Goal: Participate in discussion

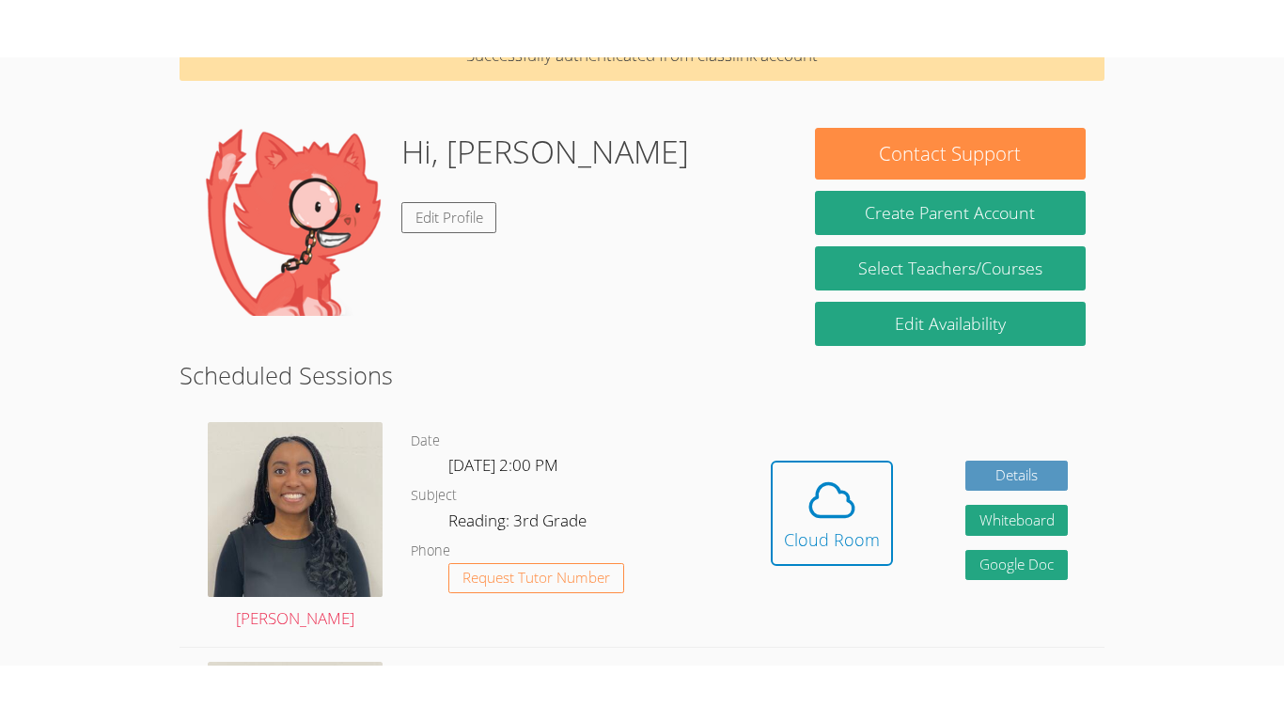
scroll to position [114, 0]
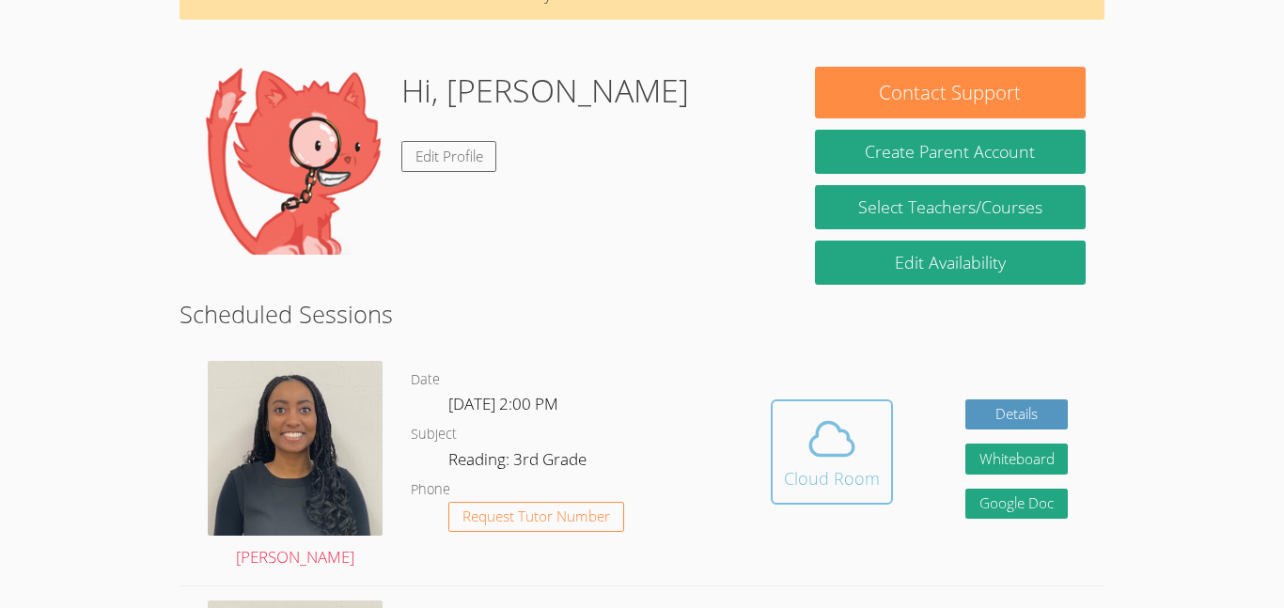
click at [832, 472] on div "Cloud Room" at bounding box center [832, 478] width 96 height 26
click at [848, 478] on div "Cloud Room" at bounding box center [832, 478] width 96 height 26
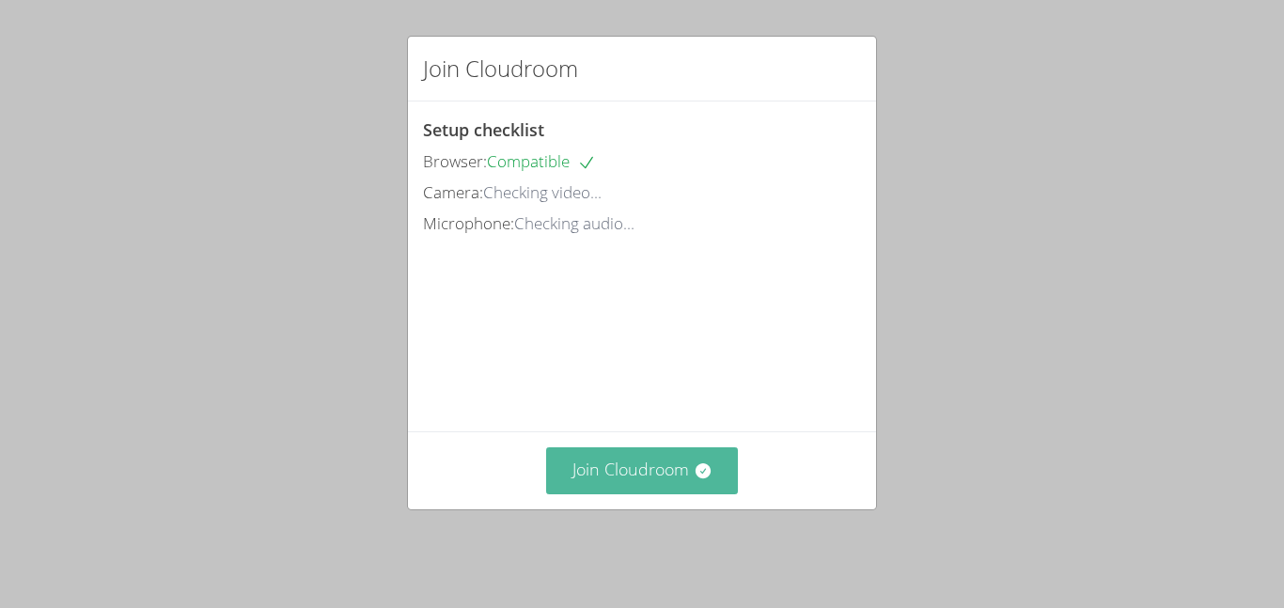
click at [687, 474] on button "Join Cloudroom" at bounding box center [642, 470] width 193 height 46
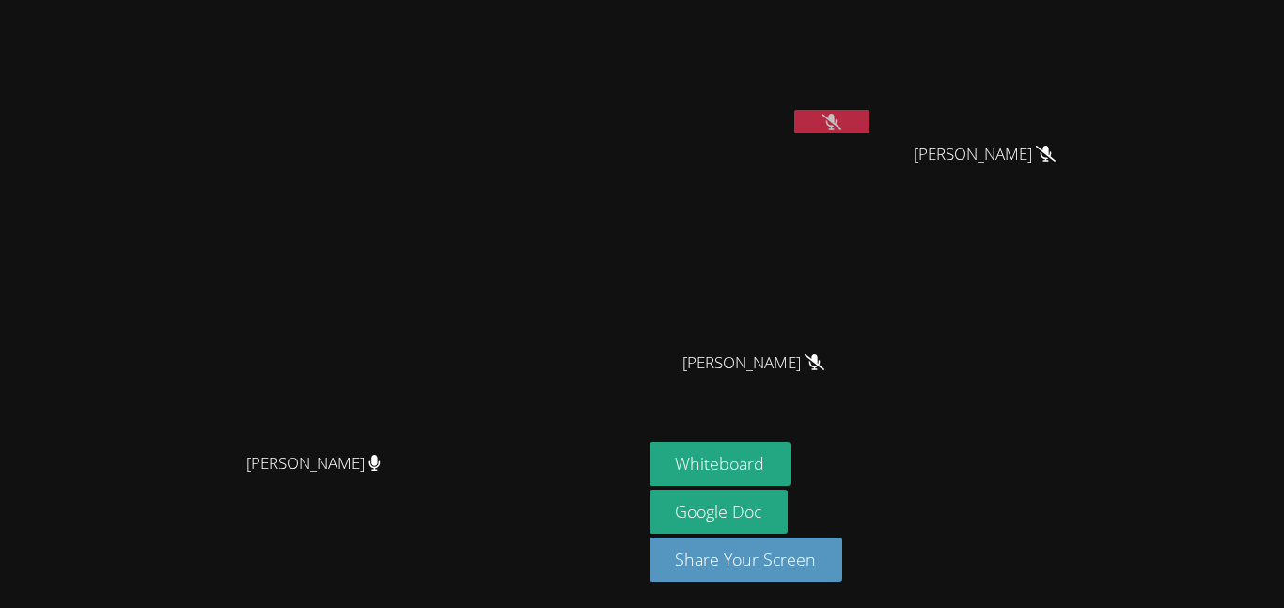
click at [841, 123] on icon at bounding box center [831, 122] width 20 height 16
click at [837, 123] on icon at bounding box center [831, 122] width 12 height 16
click at [869, 130] on button at bounding box center [831, 121] width 75 height 23
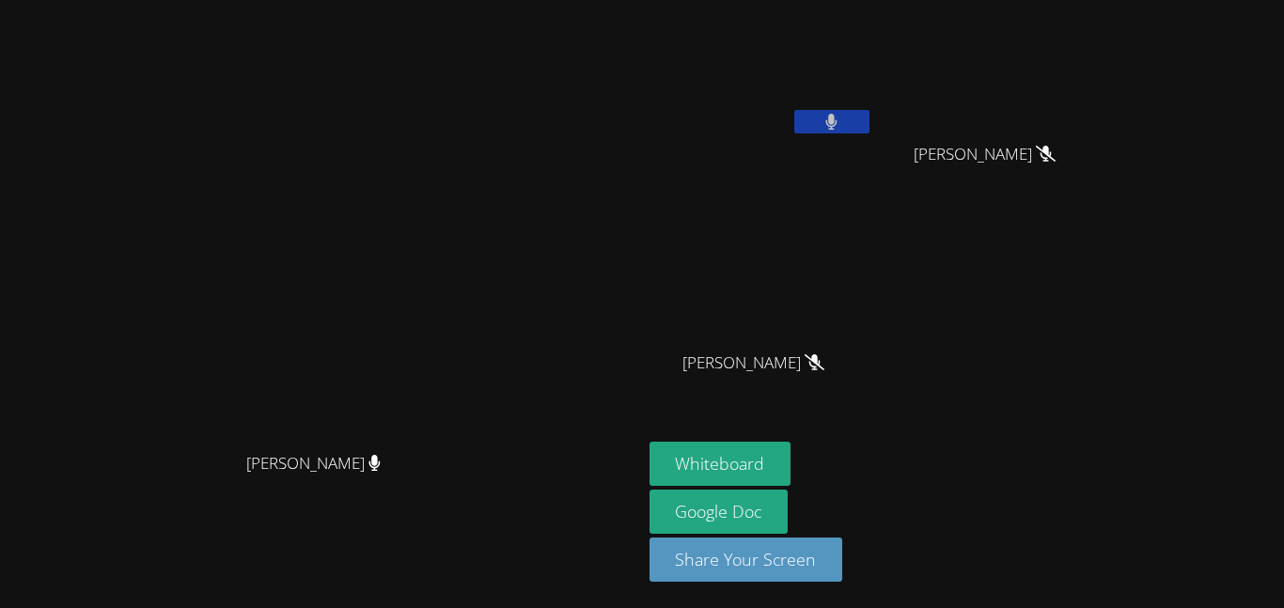
click at [869, 130] on button at bounding box center [831, 121] width 75 height 23
click at [869, 125] on button at bounding box center [831, 121] width 75 height 23
click at [841, 127] on icon at bounding box center [831, 122] width 20 height 16
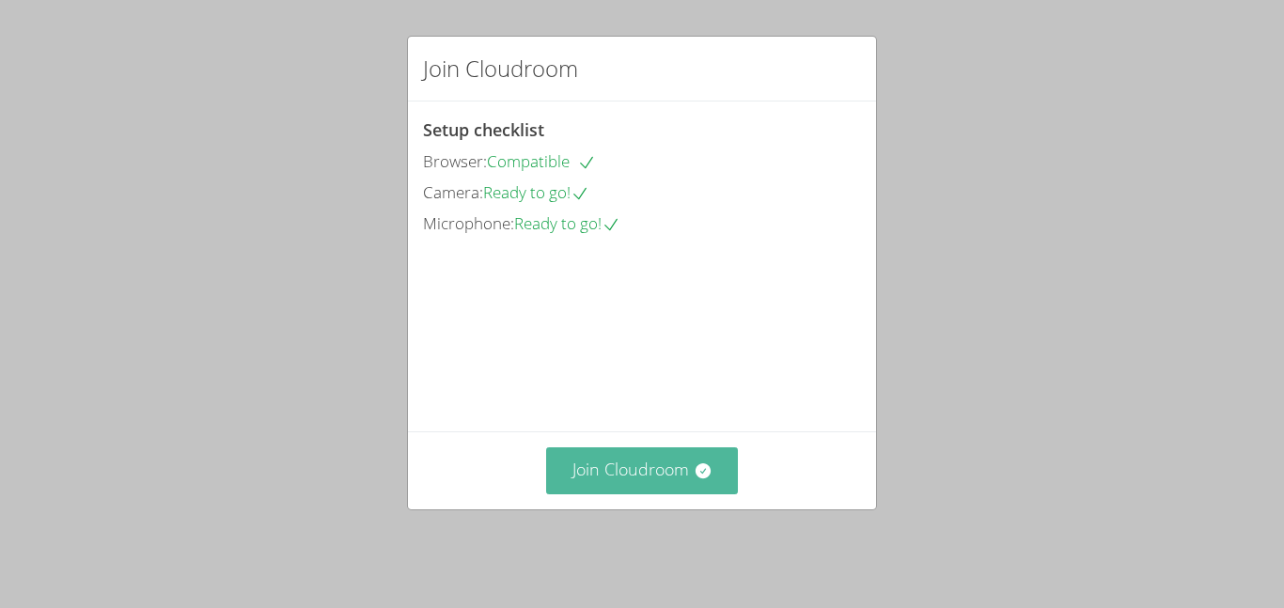
click at [691, 483] on button "Join Cloudroom" at bounding box center [642, 470] width 193 height 46
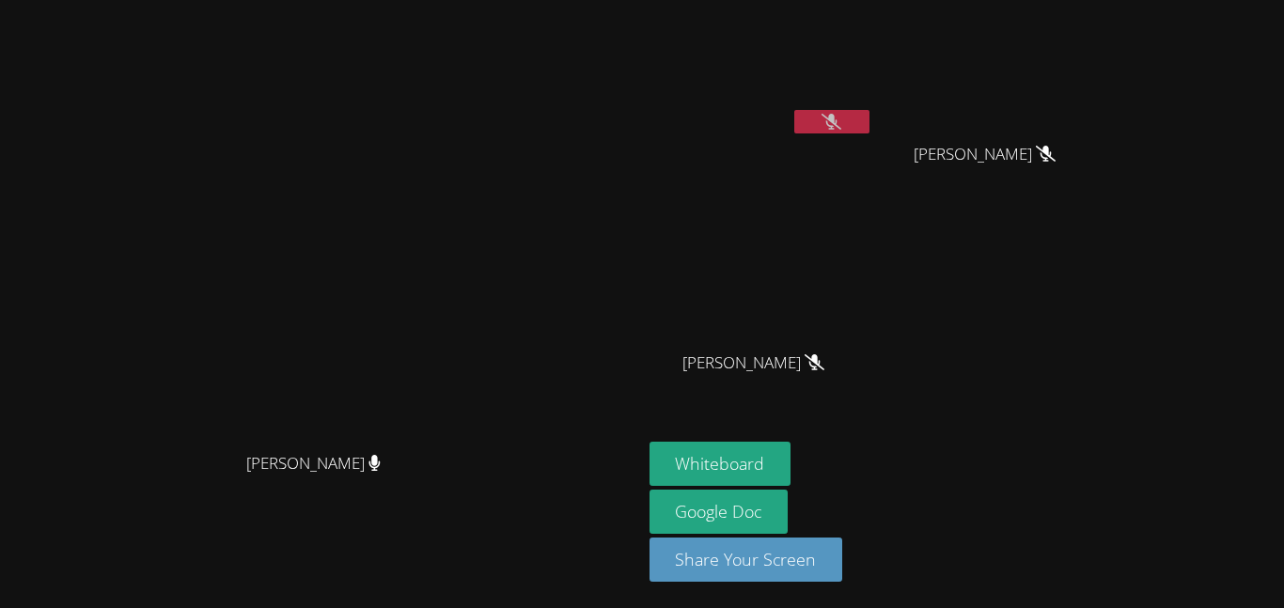
click at [869, 122] on button at bounding box center [831, 121] width 75 height 23
click at [869, 125] on button at bounding box center [831, 121] width 75 height 23
click at [869, 128] on button at bounding box center [831, 121] width 75 height 23
click at [869, 126] on button at bounding box center [831, 121] width 75 height 23
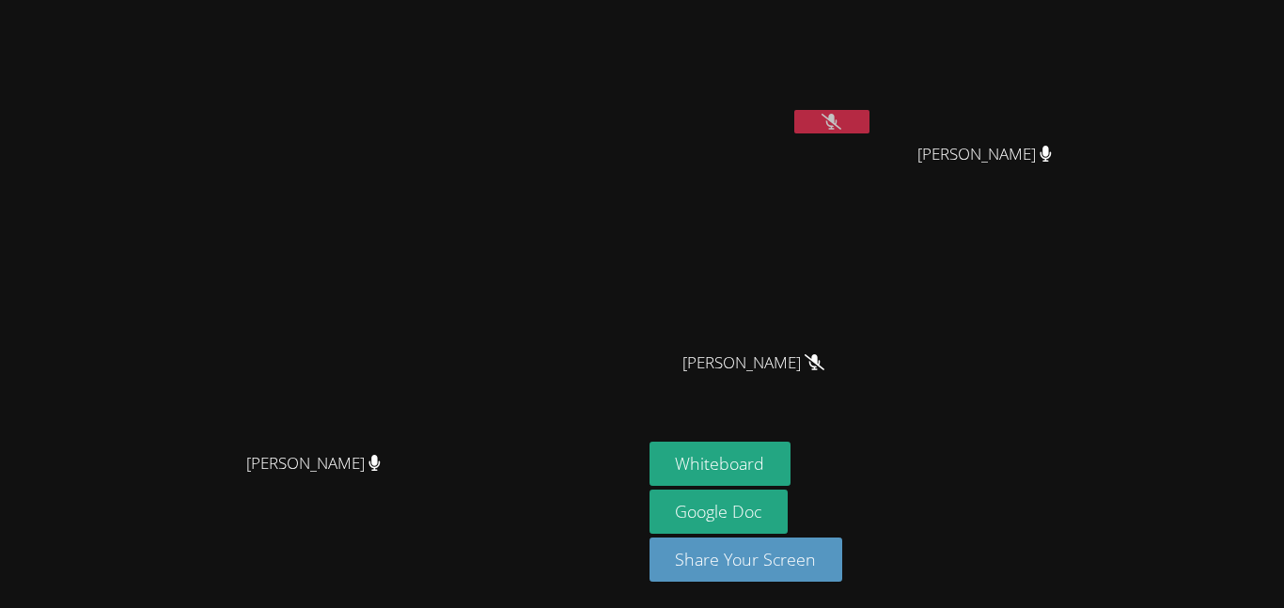
click at [1104, 298] on div "[PERSON_NAME] [PERSON_NAME] [PERSON_NAME] [PERSON_NAME] [PERSON_NAME]" at bounding box center [876, 213] width 455 height 410
click at [869, 116] on button at bounding box center [831, 121] width 75 height 23
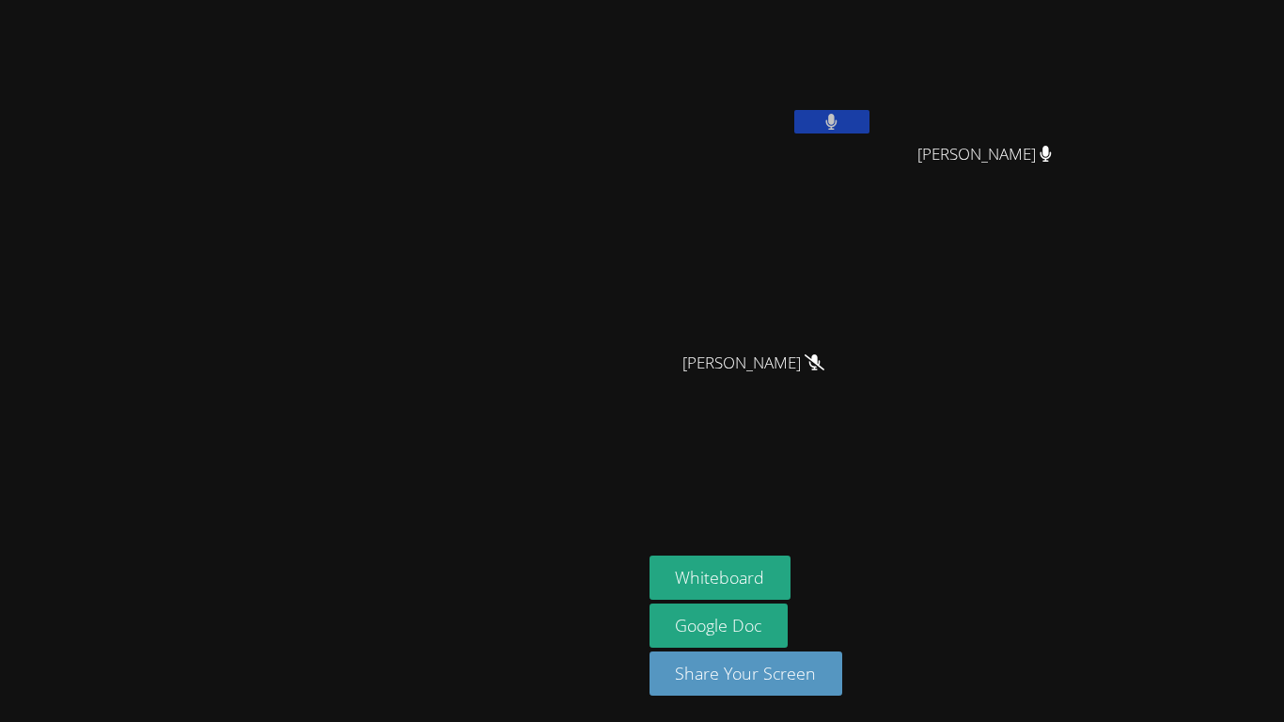
click at [179, 204] on video at bounding box center [320, 324] width 282 height 352
click at [869, 111] on button at bounding box center [831, 121] width 75 height 23
click at [869, 116] on button at bounding box center [831, 121] width 75 height 23
click at [1052, 149] on icon at bounding box center [1045, 154] width 11 height 16
click at [1104, 93] on video at bounding box center [993, 71] width 224 height 126
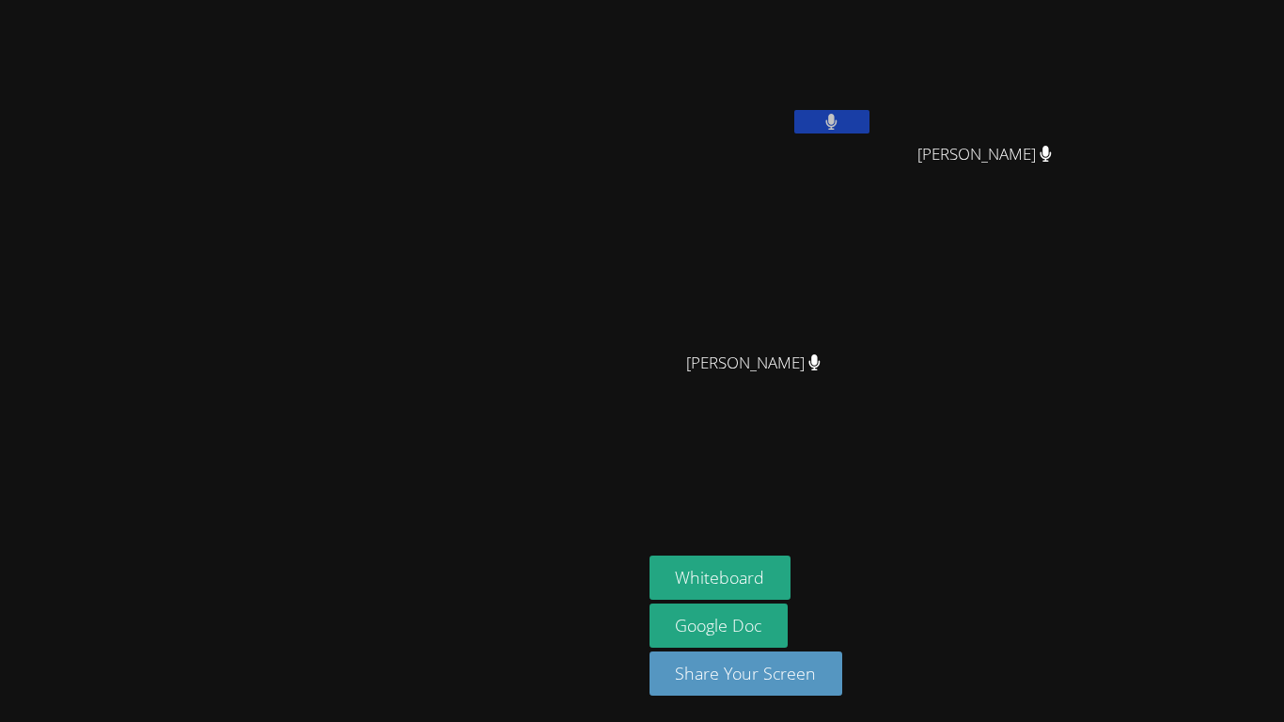
click at [869, 115] on button at bounding box center [831, 121] width 75 height 23
click at [869, 117] on button at bounding box center [831, 121] width 75 height 23
click at [869, 118] on button at bounding box center [831, 121] width 75 height 23
click at [461, 500] on video at bounding box center [320, 324] width 282 height 352
click at [869, 112] on button at bounding box center [831, 121] width 75 height 23
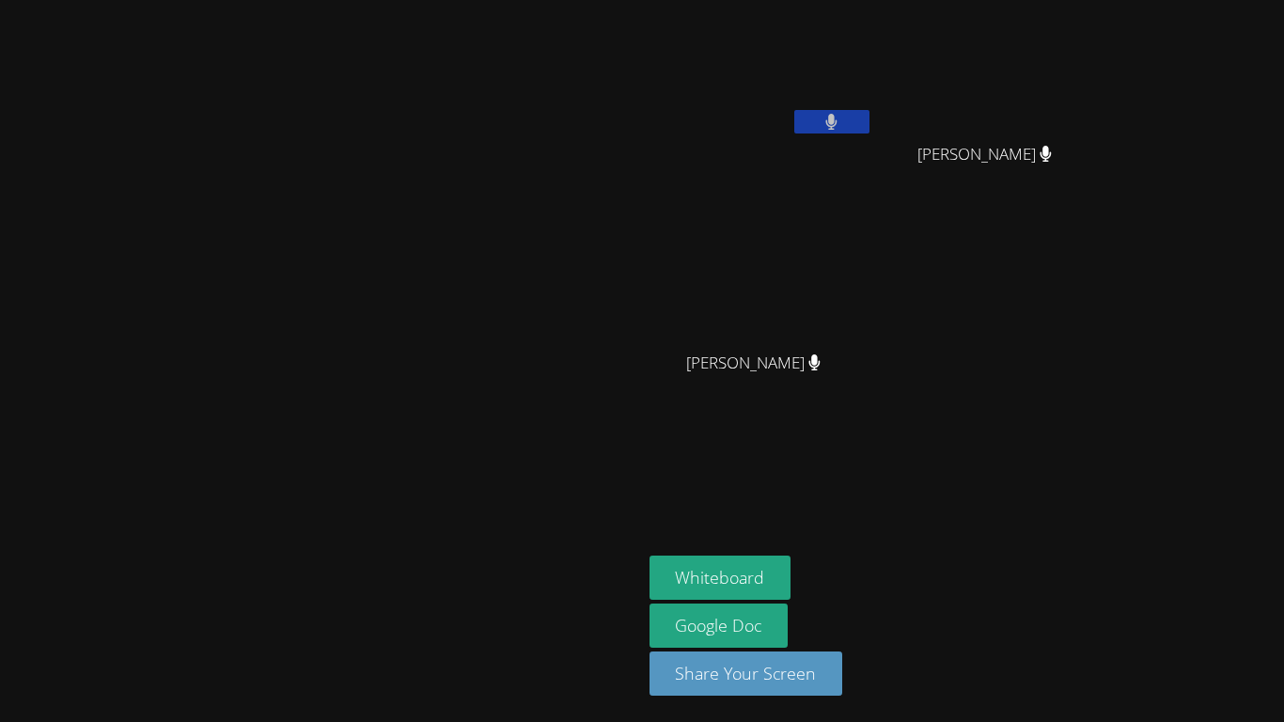
click at [435, 270] on video at bounding box center [320, 324] width 282 height 352
click at [427, 291] on video at bounding box center [320, 324] width 282 height 352
click at [410, 260] on video at bounding box center [320, 324] width 282 height 352
click at [397, 242] on video at bounding box center [320, 324] width 282 height 352
click at [403, 246] on video at bounding box center [320, 324] width 282 height 352
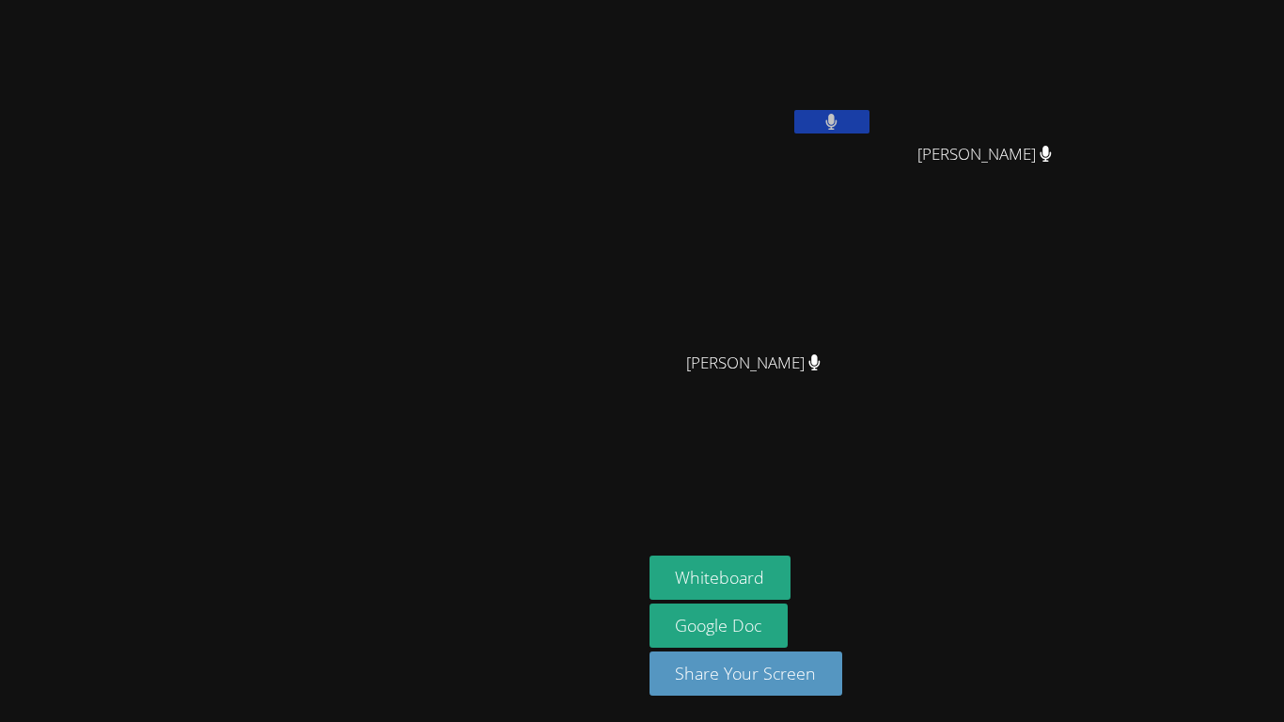
click at [869, 118] on button at bounding box center [831, 121] width 75 height 23
click at [841, 120] on icon at bounding box center [831, 122] width 20 height 16
click at [869, 115] on button at bounding box center [831, 121] width 75 height 23
click at [841, 121] on icon at bounding box center [831, 122] width 20 height 16
click at [869, 120] on button at bounding box center [831, 121] width 75 height 23
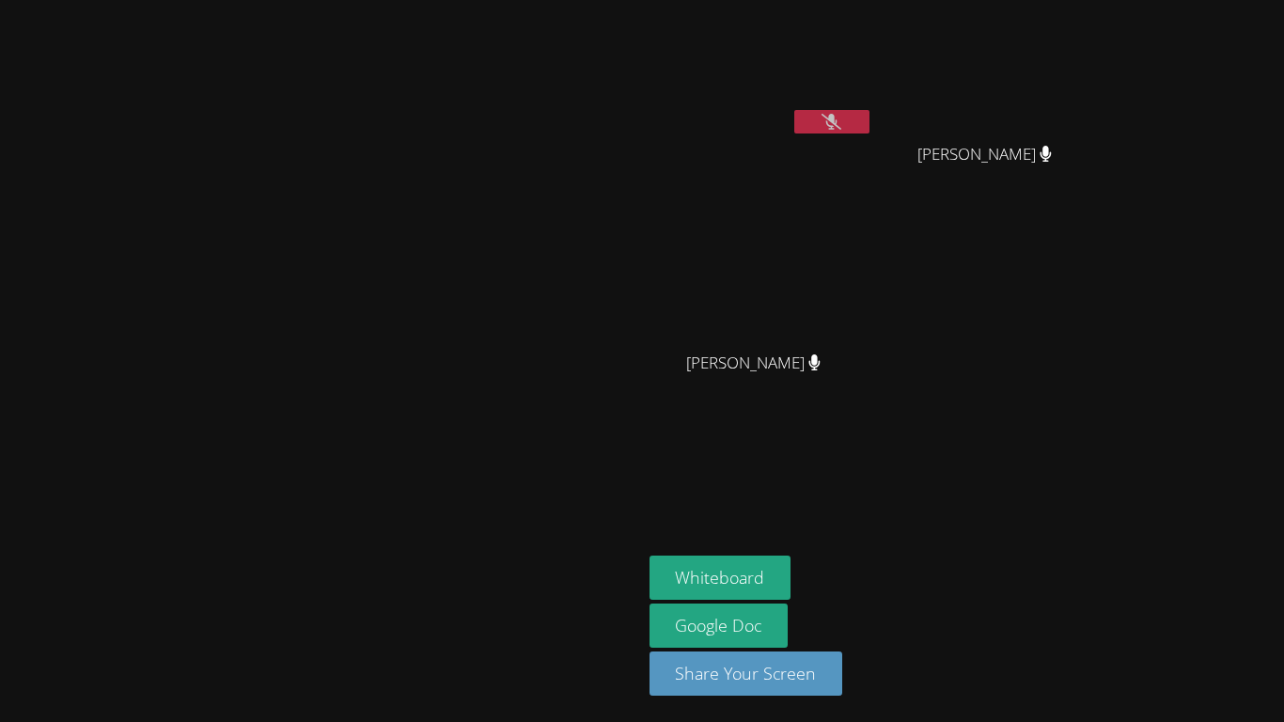
click at [869, 122] on button at bounding box center [831, 121] width 75 height 23
click at [837, 127] on icon at bounding box center [831, 122] width 12 height 16
click at [869, 117] on button at bounding box center [831, 121] width 75 height 23
click at [869, 128] on button at bounding box center [831, 121] width 75 height 23
click at [869, 121] on button at bounding box center [831, 121] width 75 height 23
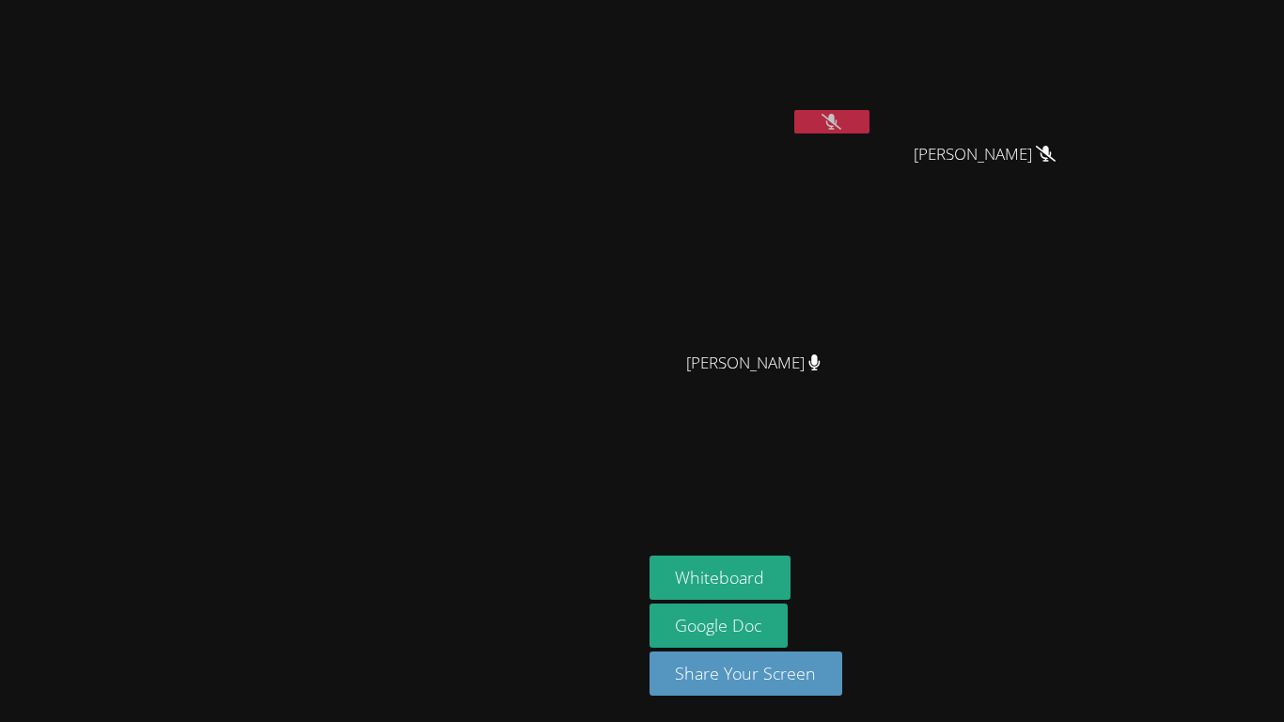
click at [461, 148] on video at bounding box center [320, 324] width 282 height 352
click at [841, 121] on icon at bounding box center [831, 122] width 20 height 16
click at [869, 114] on button at bounding box center [831, 121] width 75 height 23
click at [869, 118] on button at bounding box center [831, 121] width 75 height 23
click at [841, 119] on icon at bounding box center [831, 122] width 20 height 16
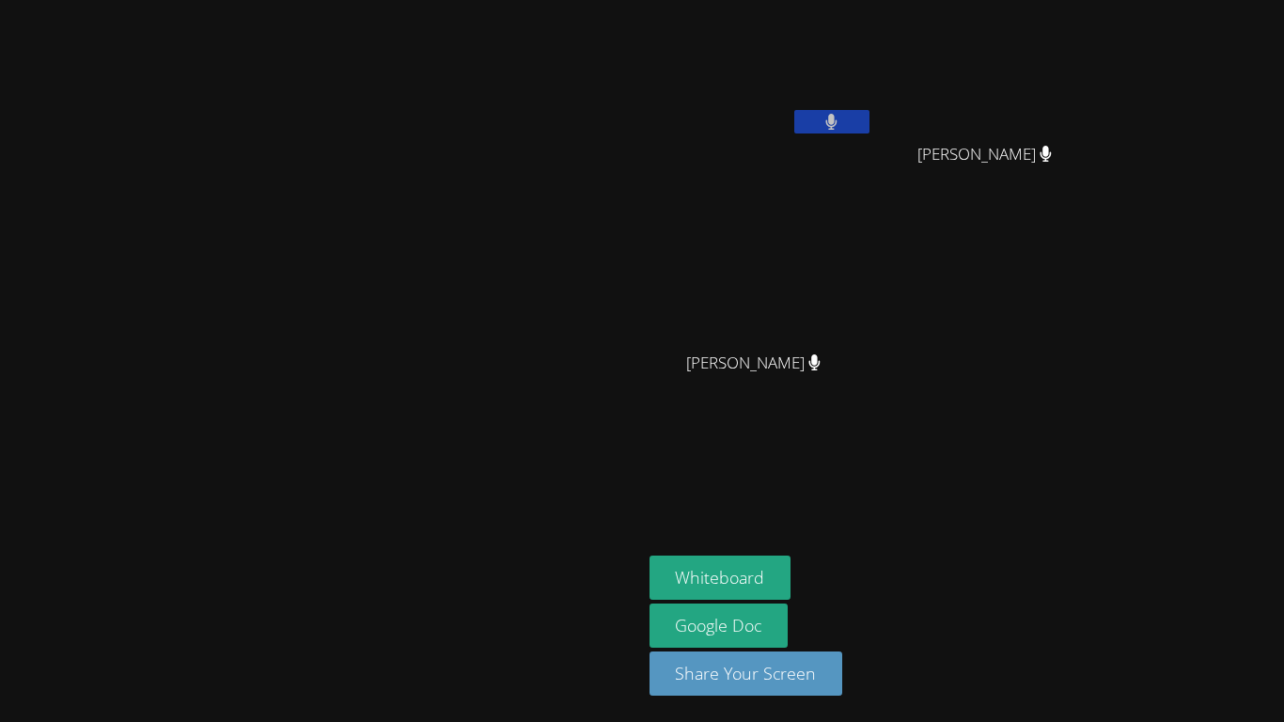
click at [869, 117] on button at bounding box center [831, 121] width 75 height 23
click at [841, 118] on icon at bounding box center [831, 122] width 20 height 16
click at [869, 115] on button at bounding box center [831, 121] width 75 height 23
click at [841, 119] on icon at bounding box center [831, 122] width 20 height 16
click at [461, 319] on video at bounding box center [320, 324] width 282 height 352
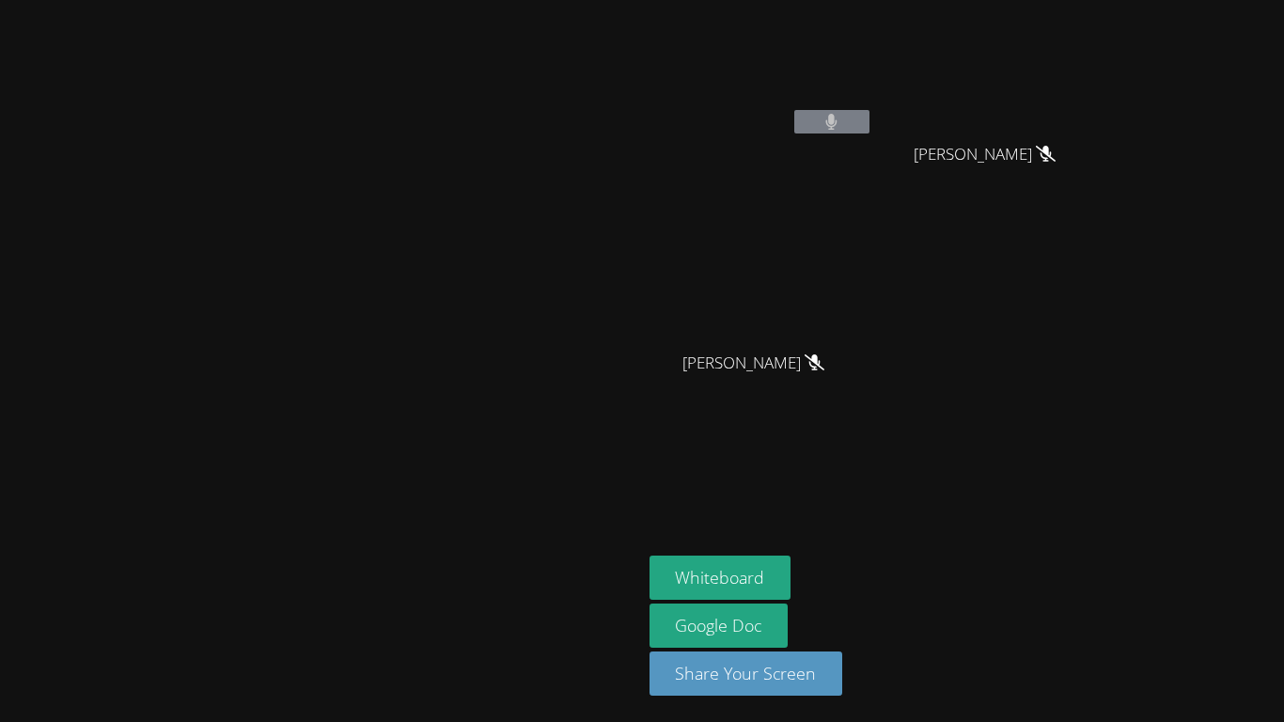
click at [461, 319] on video at bounding box center [320, 324] width 282 height 352
click at [1055, 145] on span "Daniel Sanders" at bounding box center [984, 154] width 142 height 27
click at [869, 124] on button at bounding box center [831, 121] width 75 height 23
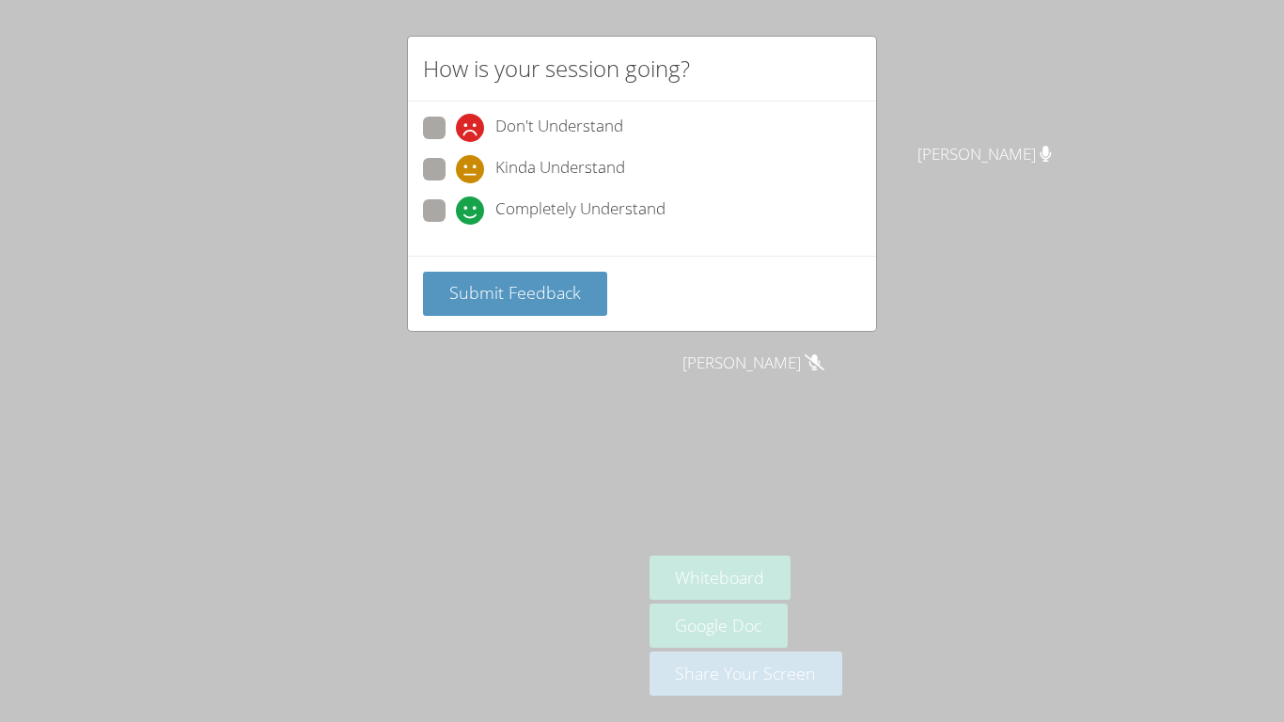
click at [456, 225] on span at bounding box center [456, 225] width 0 height 0
click at [456, 206] on input "Completely Understand" at bounding box center [464, 207] width 16 height 16
radio input "true"
click at [484, 294] on span "Submit Feedback" at bounding box center [515, 292] width 132 height 23
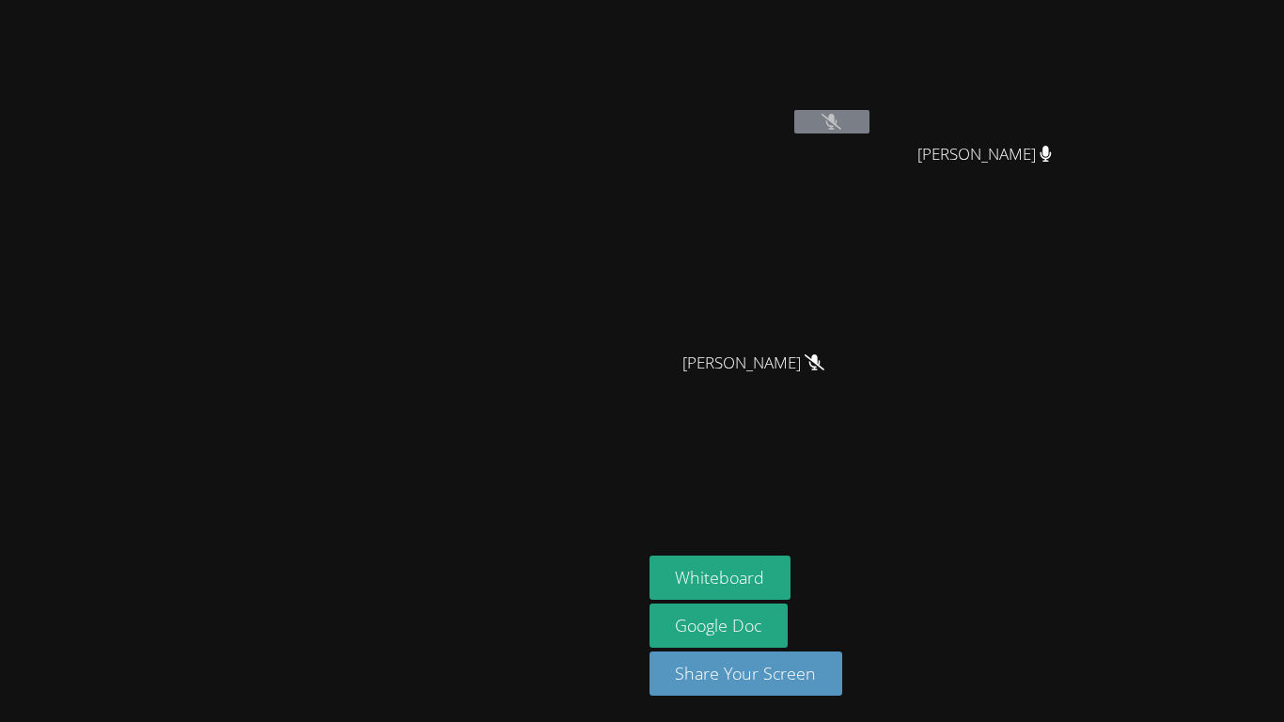
click at [841, 117] on icon at bounding box center [831, 122] width 20 height 16
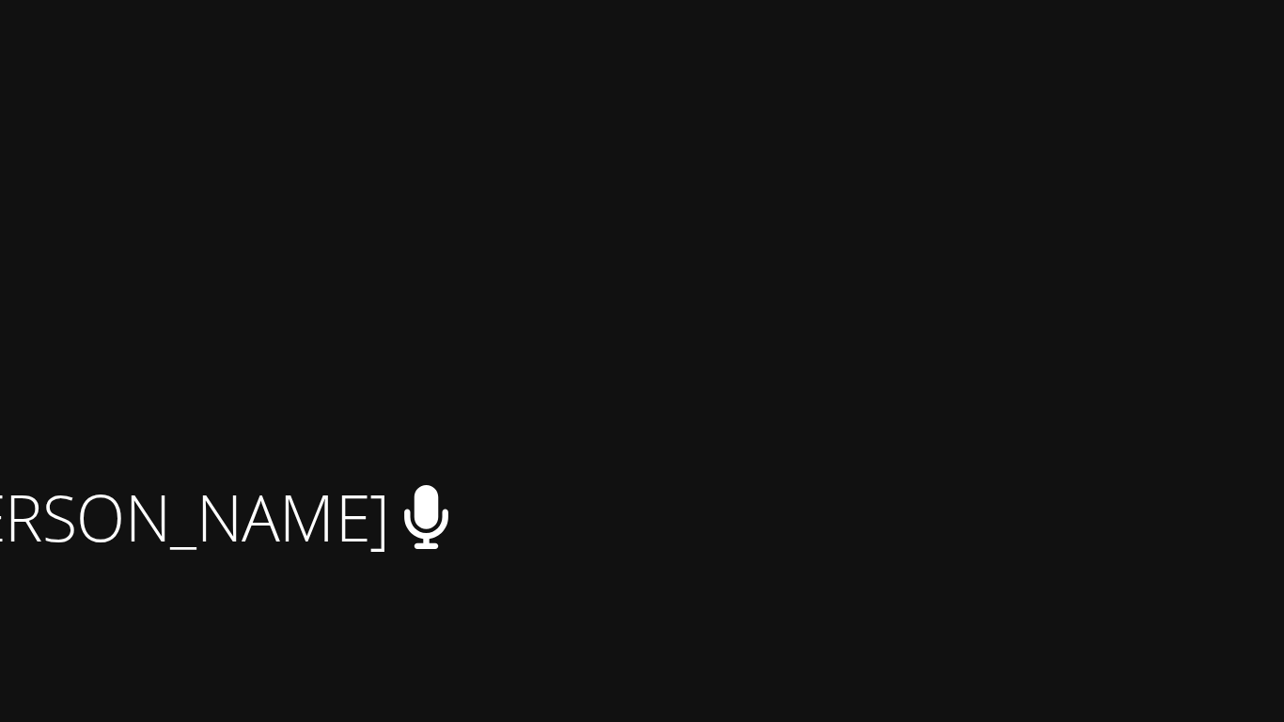
click at [1104, 176] on div "Daniel Sanders" at bounding box center [993, 170] width 224 height 75
click at [1104, 177] on div "Daniel Sanders" at bounding box center [993, 170] width 224 height 75
click at [1104, 176] on div "Daniel Sanders" at bounding box center [993, 170] width 224 height 75
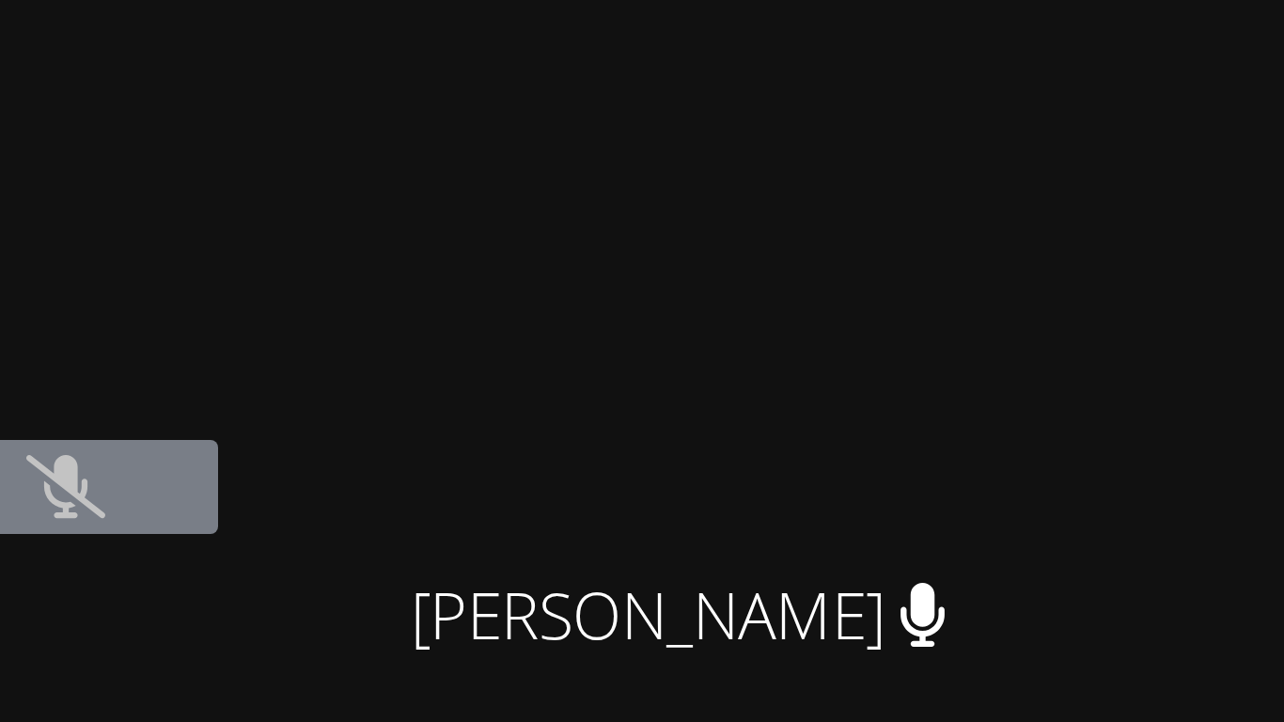
click at [869, 123] on button at bounding box center [831, 121] width 75 height 23
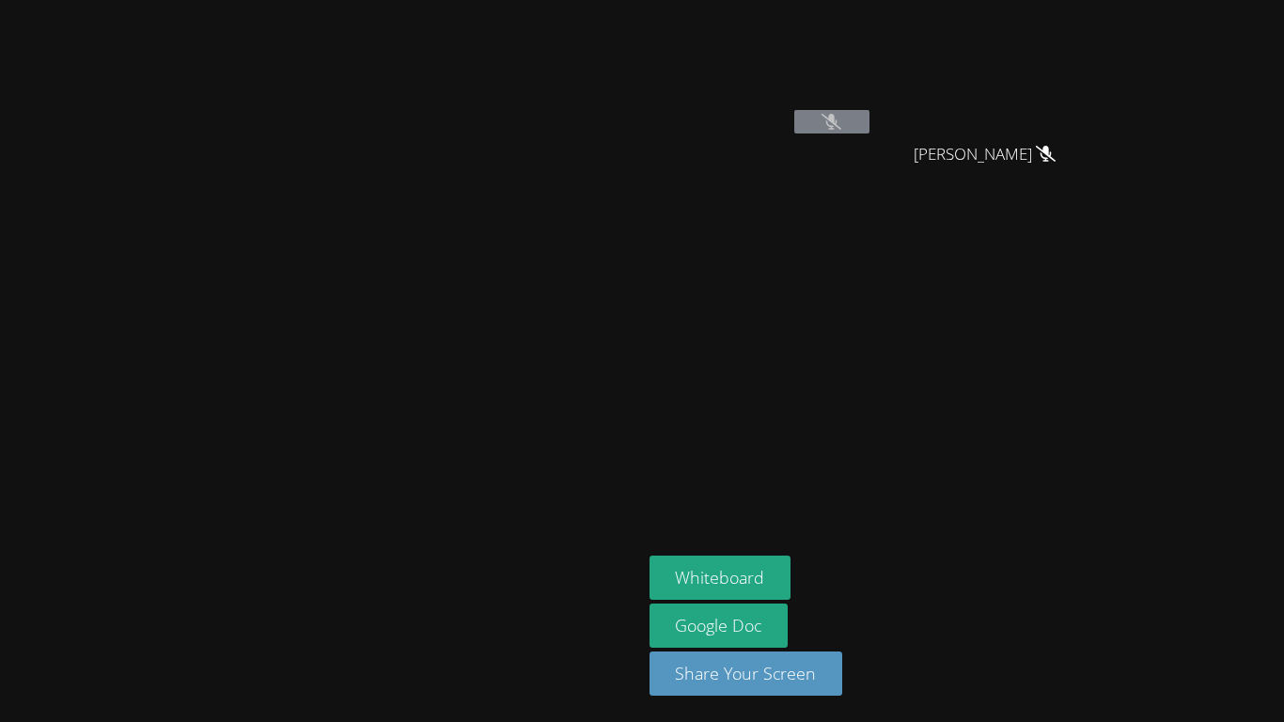
click at [873, 92] on video at bounding box center [761, 71] width 224 height 126
click at [869, 124] on button at bounding box center [831, 121] width 75 height 23
click at [869, 133] on button at bounding box center [831, 121] width 75 height 23
click at [841, 122] on icon at bounding box center [831, 122] width 20 height 16
click at [837, 115] on icon at bounding box center [831, 122] width 12 height 16
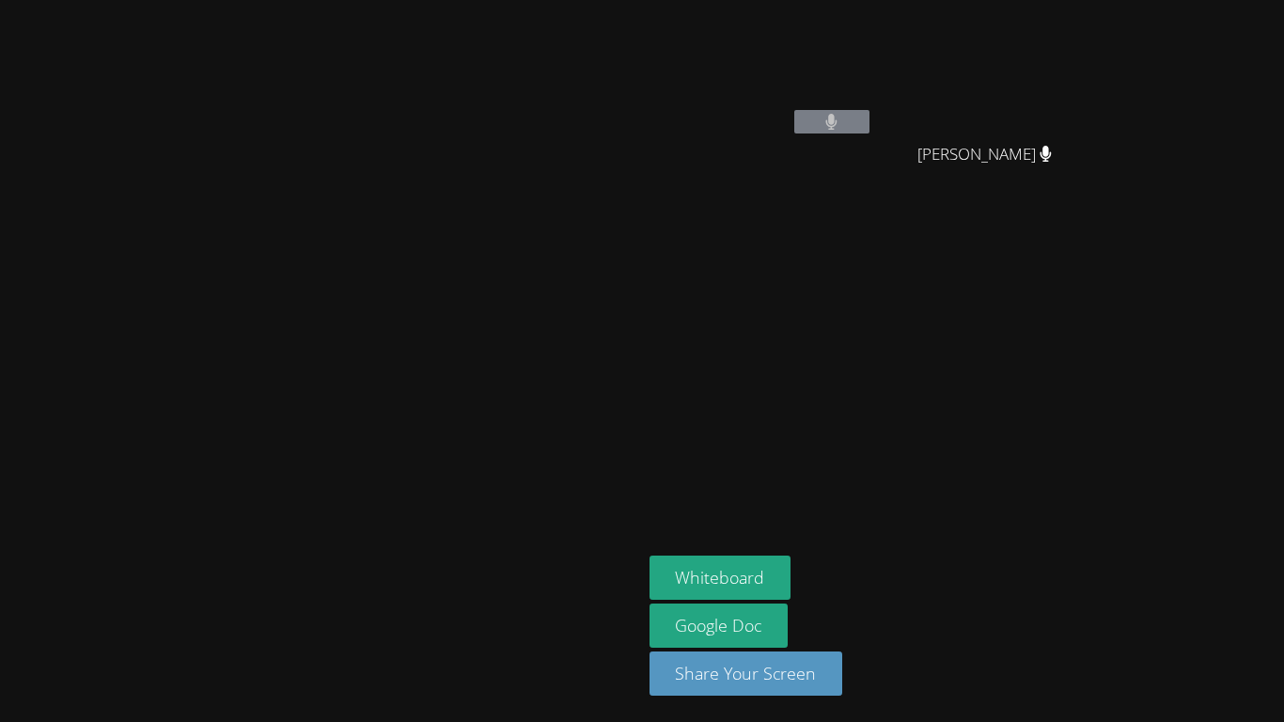
click at [837, 115] on icon at bounding box center [831, 122] width 12 height 16
click at [869, 111] on button at bounding box center [831, 121] width 75 height 23
click at [873, 142] on div "IZAYAH SALINAS" at bounding box center [761, 108] width 224 height 201
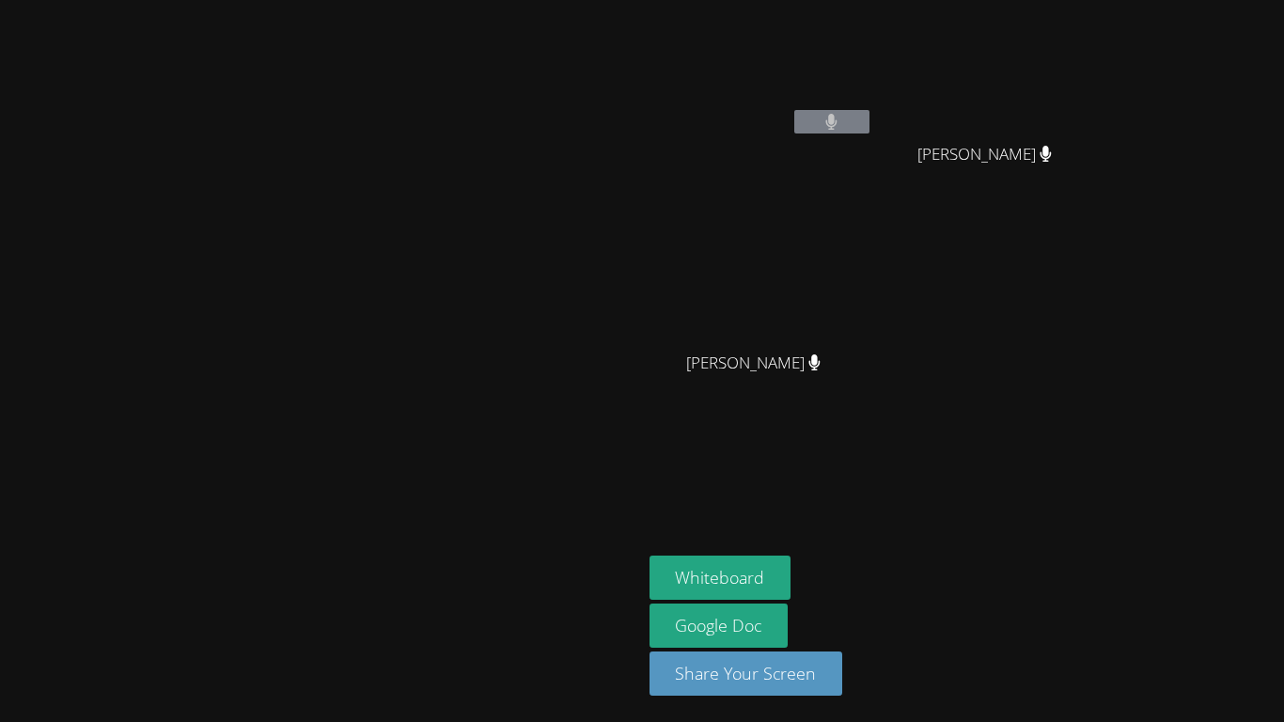
click at [869, 115] on button at bounding box center [831, 121] width 75 height 23
click at [869, 116] on button at bounding box center [831, 121] width 75 height 23
click at [869, 133] on button at bounding box center [831, 121] width 75 height 23
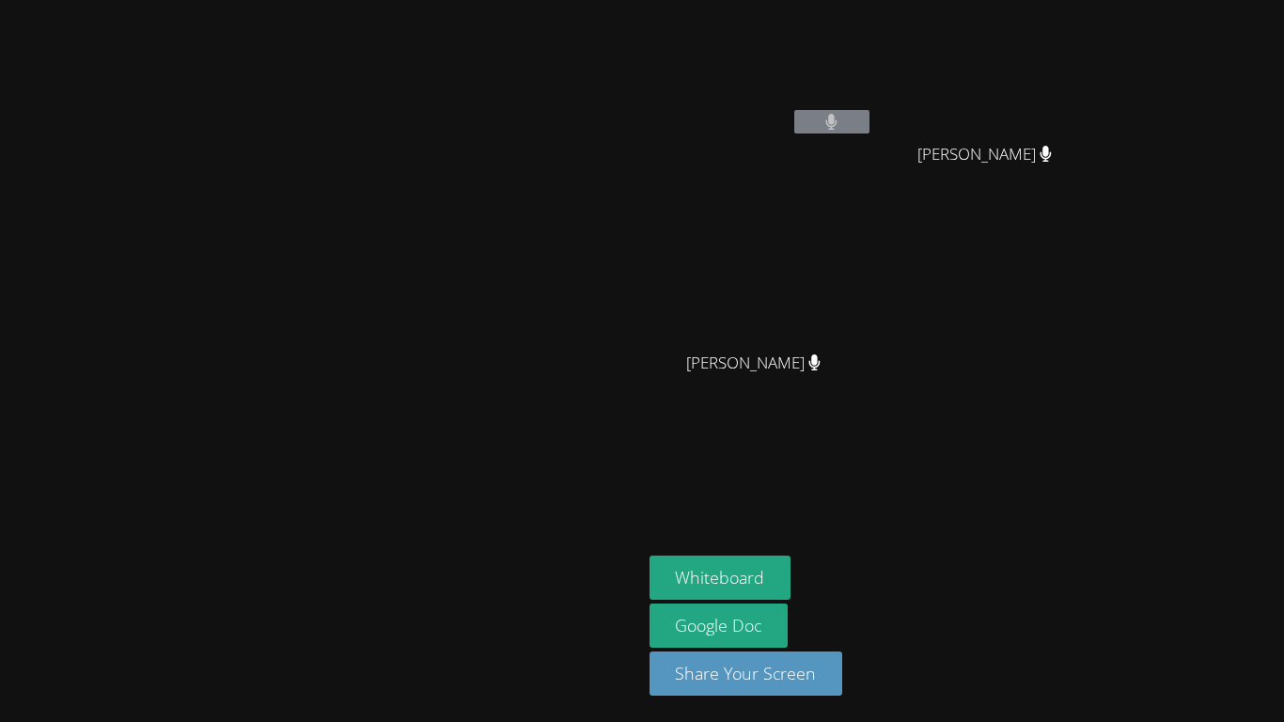
click at [869, 110] on button at bounding box center [831, 121] width 75 height 23
click at [869, 116] on button at bounding box center [831, 121] width 75 height 23
click at [837, 126] on icon at bounding box center [831, 122] width 12 height 16
click at [837, 114] on icon at bounding box center [831, 122] width 12 height 16
